Goal: Find specific page/section: Find specific page/section

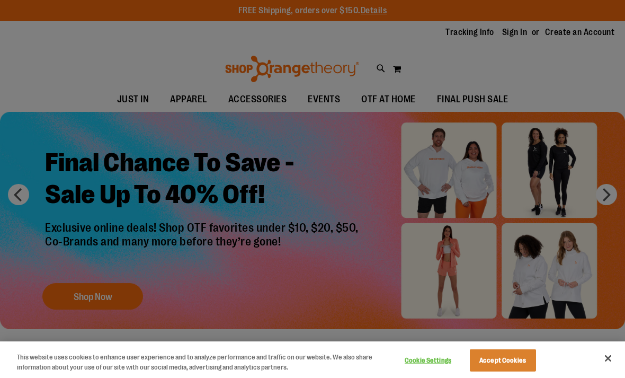
click at [608, 356] on button "Close" at bounding box center [608, 357] width 23 height 23
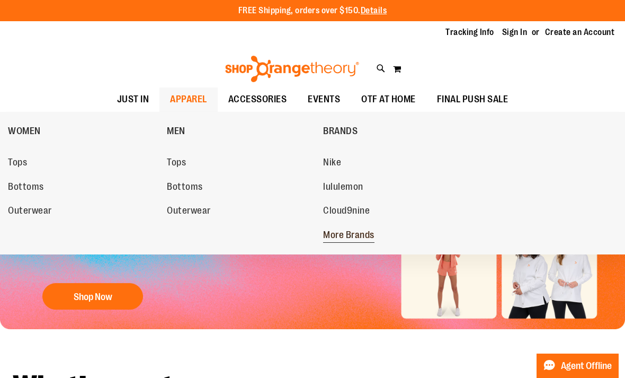
click at [353, 232] on span "More Brands" at bounding box center [348, 235] width 51 height 13
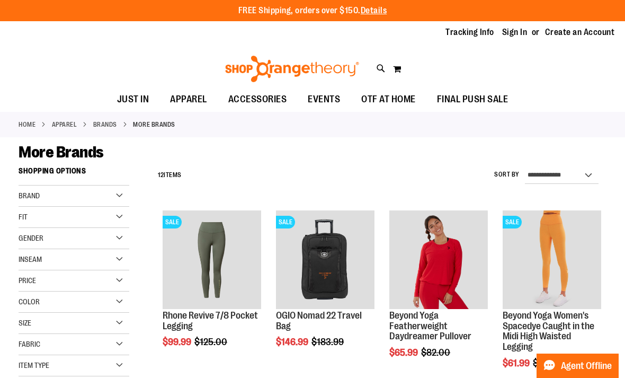
scroll to position [11, 0]
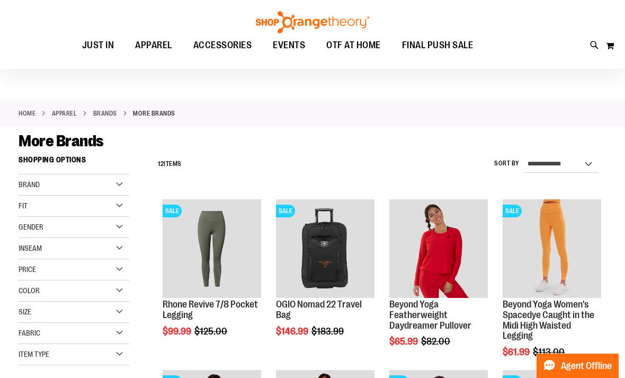
click at [121, 186] on div "Brand" at bounding box center [74, 184] width 111 height 21
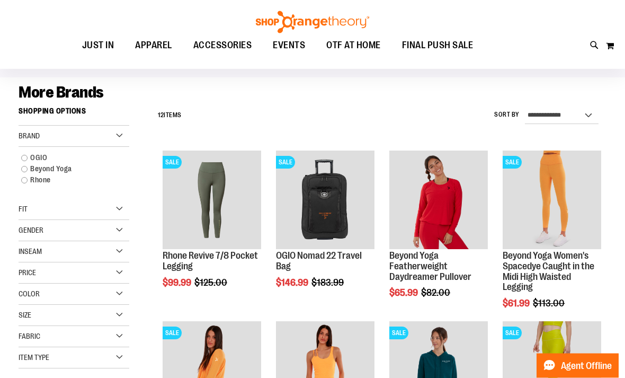
scroll to position [59, 0]
click at [118, 132] on div "Brand" at bounding box center [74, 136] width 111 height 21
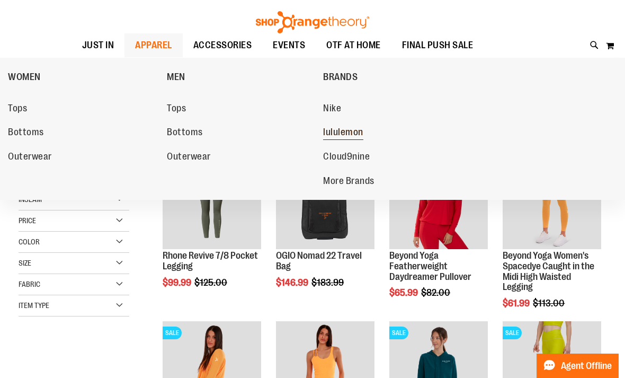
click at [351, 132] on span "lululemon" at bounding box center [343, 133] width 40 height 13
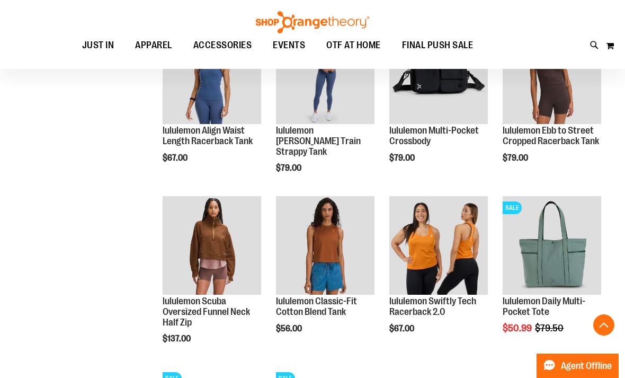
scroll to position [371, 0]
